Goal: Find specific page/section: Find specific page/section

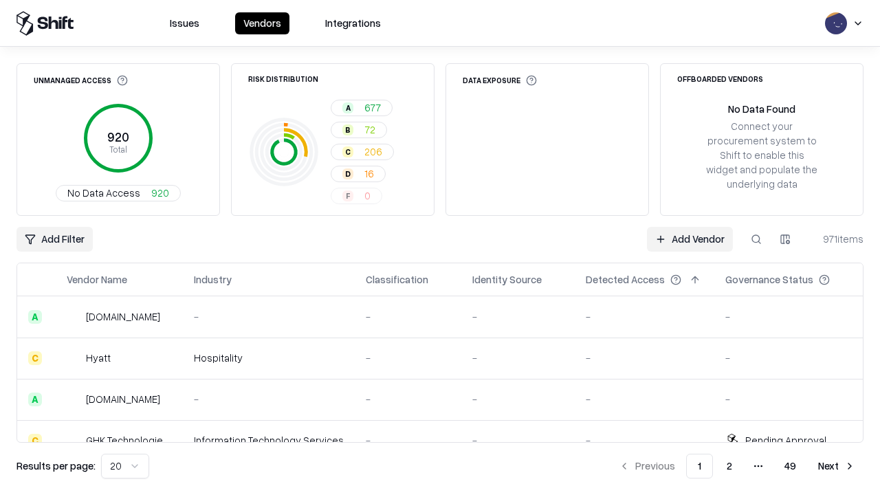
click at [785, 239] on html "Issues Vendors Integrations Unmanaged Access 920 Total No Data Access 920 Risk …" at bounding box center [440, 247] width 880 height 495
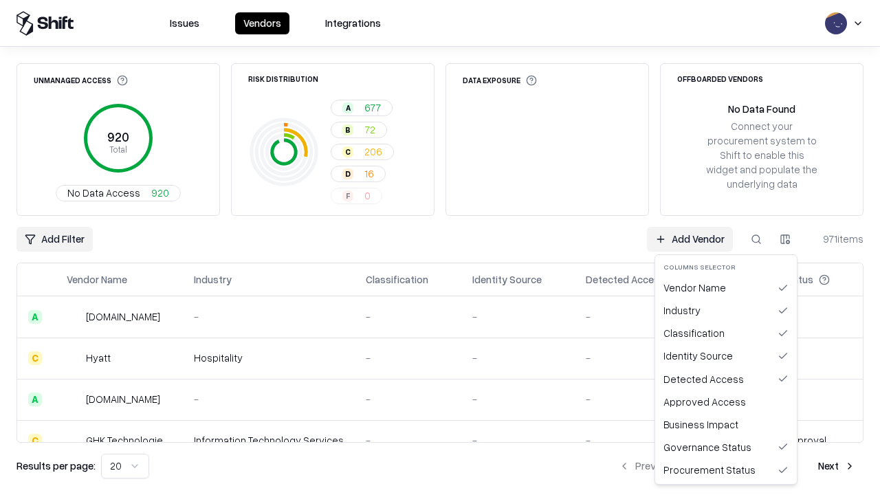
click at [440, 247] on html "Issues Vendors Integrations Unmanaged Access 920 Total No Data Access 920 Risk …" at bounding box center [440, 247] width 880 height 495
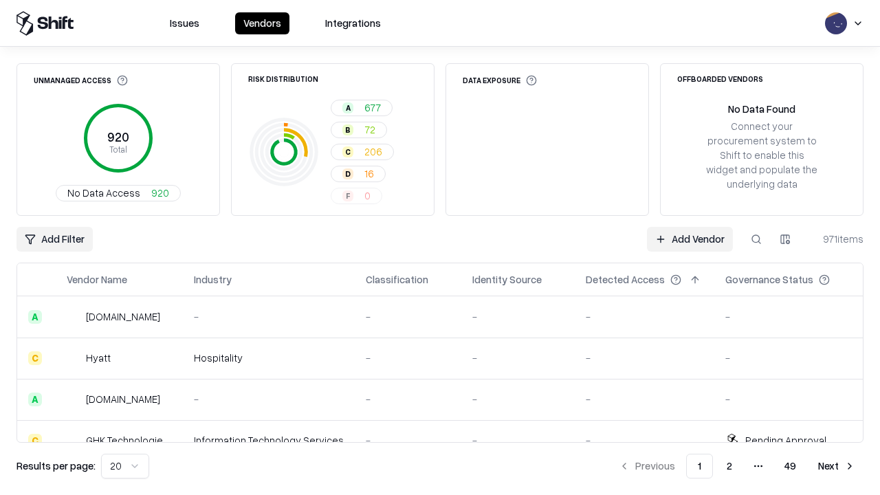
click at [785, 239] on html "Issues Vendors Integrations Unmanaged Access 920 Total No Data Access 920 Risk …" at bounding box center [440, 247] width 880 height 495
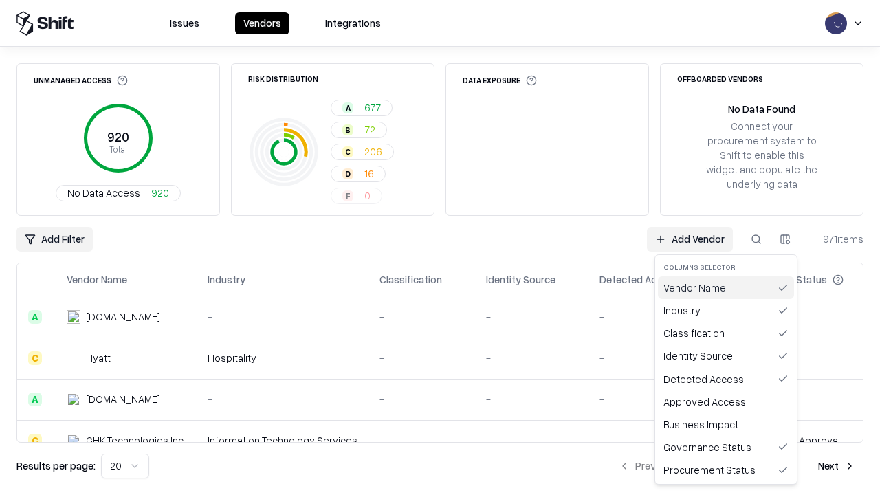
click at [726, 287] on div "Vendor Name" at bounding box center [726, 287] width 136 height 23
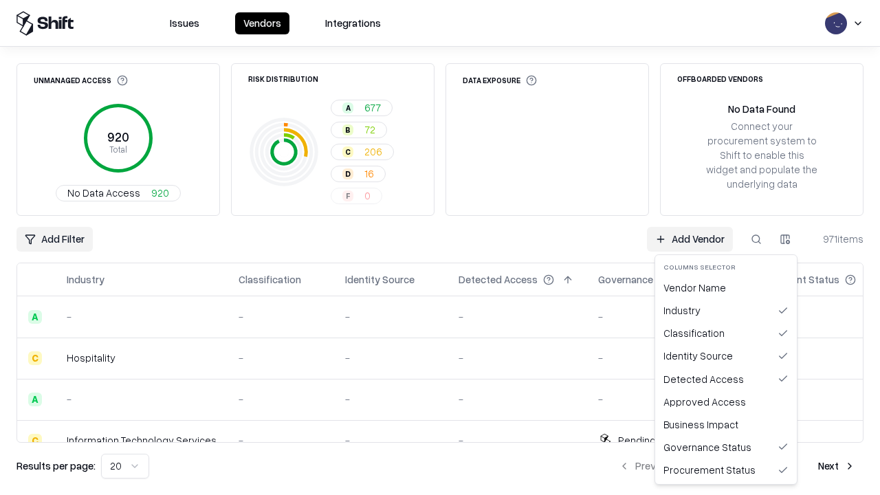
click at [785, 239] on html "Issues Vendors Integrations Unmanaged Access 920 Total No Data Access 920 Risk …" at bounding box center [440, 247] width 880 height 495
click at [726, 287] on div "Vendor Name" at bounding box center [726, 287] width 136 height 23
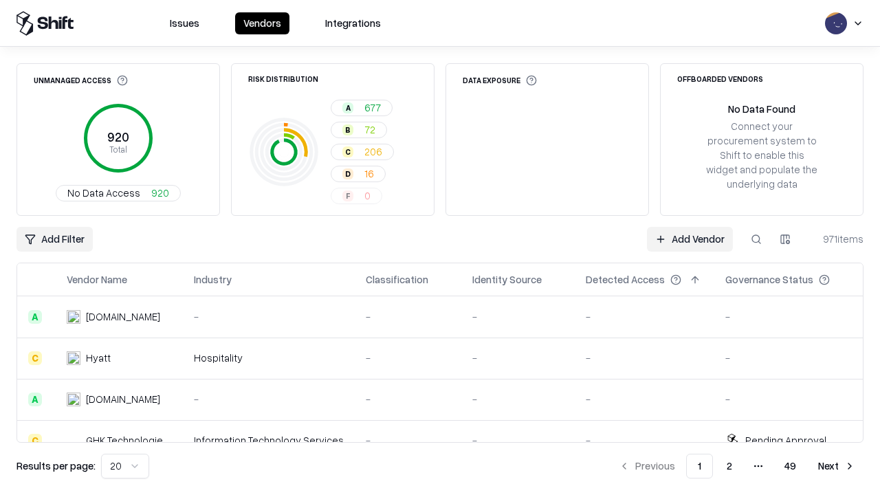
click at [785, 239] on html "Issues Vendors Integrations Unmanaged Access 920 Total No Data Access 920 Risk …" at bounding box center [440, 247] width 880 height 495
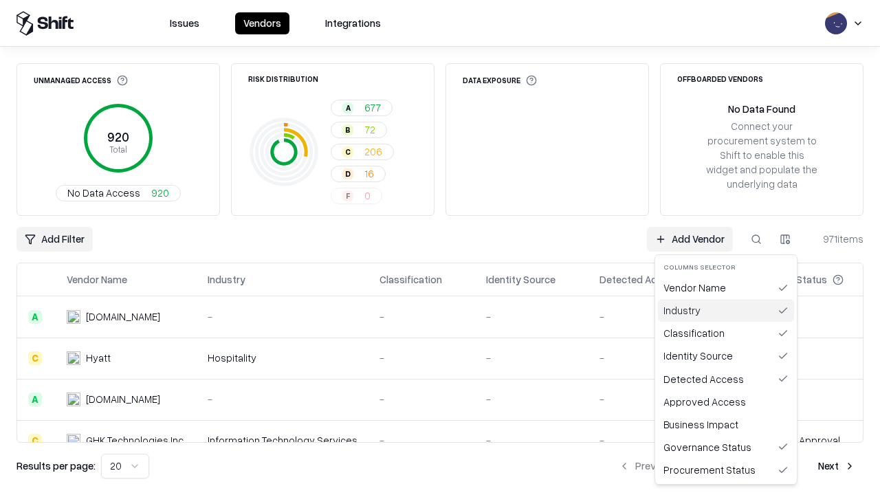
click at [726, 310] on div "Industry" at bounding box center [726, 310] width 136 height 23
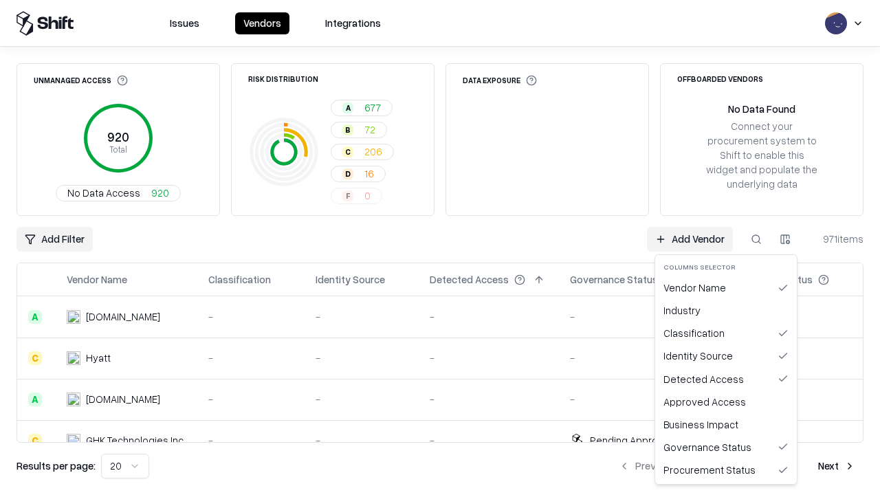
click at [785, 239] on html "Issues Vendors Integrations Unmanaged Access 920 Total No Data Access 920 Risk …" at bounding box center [440, 247] width 880 height 495
click at [726, 310] on div "Industry" at bounding box center [726, 310] width 136 height 23
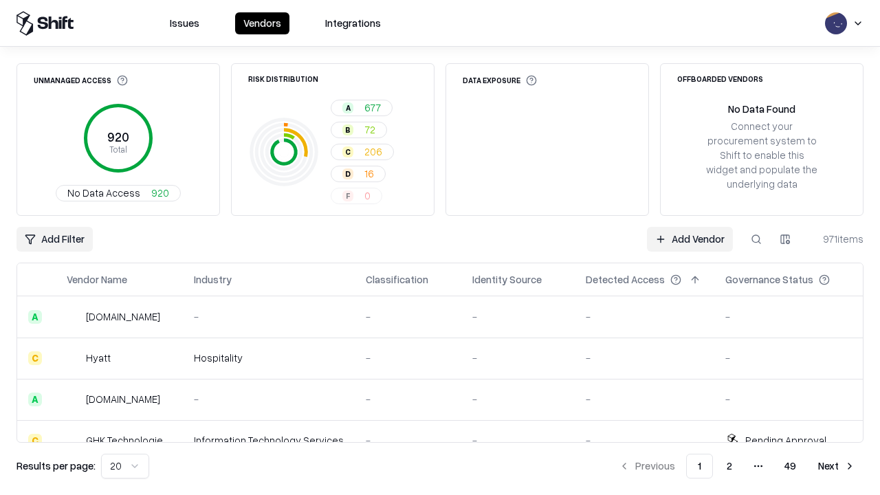
click at [785, 239] on html "Issues Vendors Integrations Unmanaged Access 920 Total No Data Access 920 Risk …" at bounding box center [440, 247] width 880 height 495
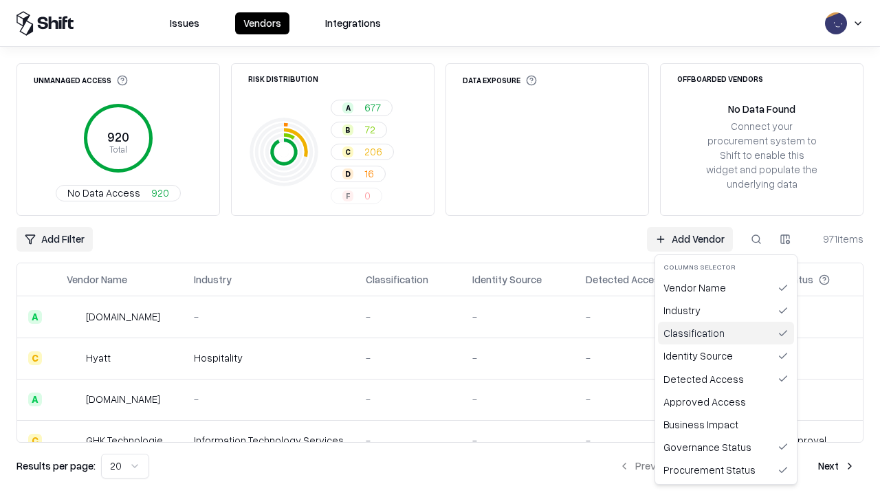
click at [726, 333] on div "Classification" at bounding box center [726, 333] width 136 height 23
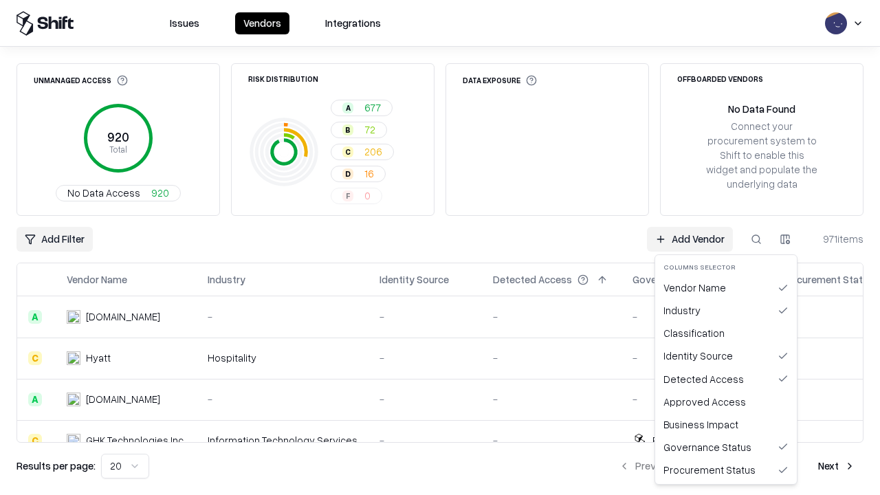
click at [785, 239] on html "Issues Vendors Integrations Unmanaged Access 920 Total No Data Access 920 Risk …" at bounding box center [440, 247] width 880 height 495
